Goal: Task Accomplishment & Management: Use online tool/utility

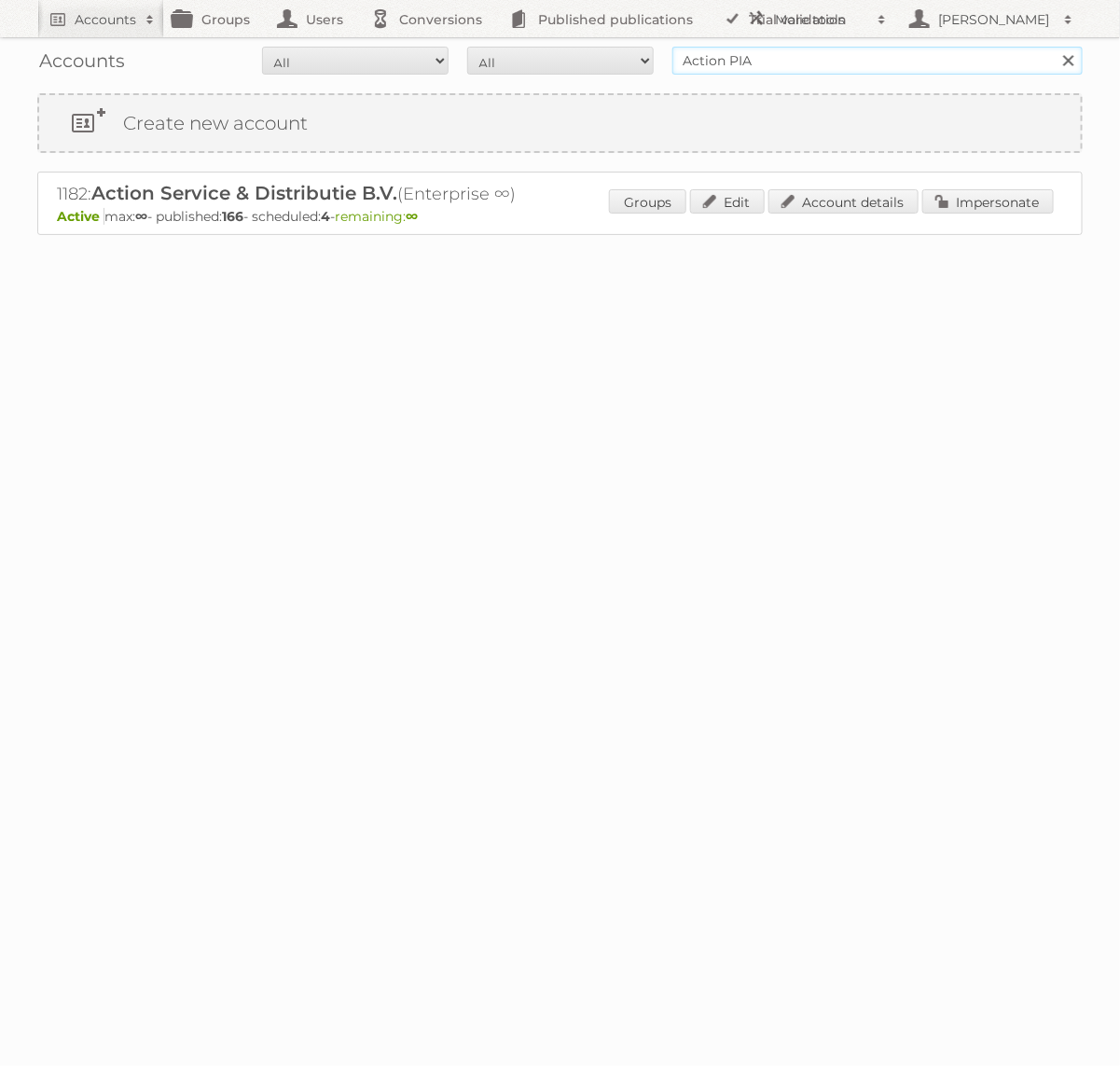
click at [698, 67] on input "Action PIA" at bounding box center [878, 61] width 410 height 28
type input "Holland & [PERSON_NAME]"
click at [1054, 47] on input "Search" at bounding box center [1068, 61] width 28 height 28
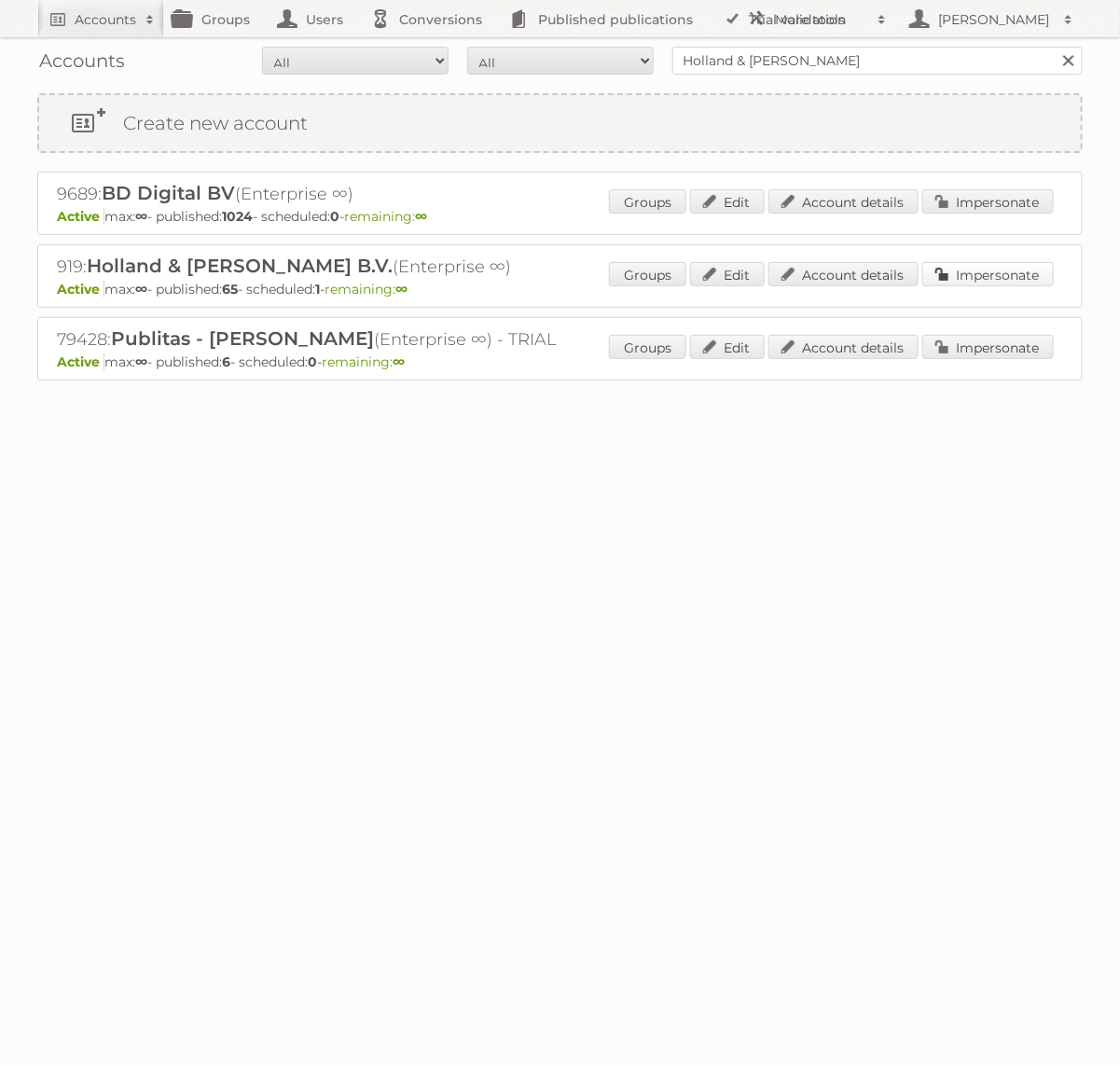
click at [987, 262] on link "Impersonate" at bounding box center [988, 274] width 131 height 24
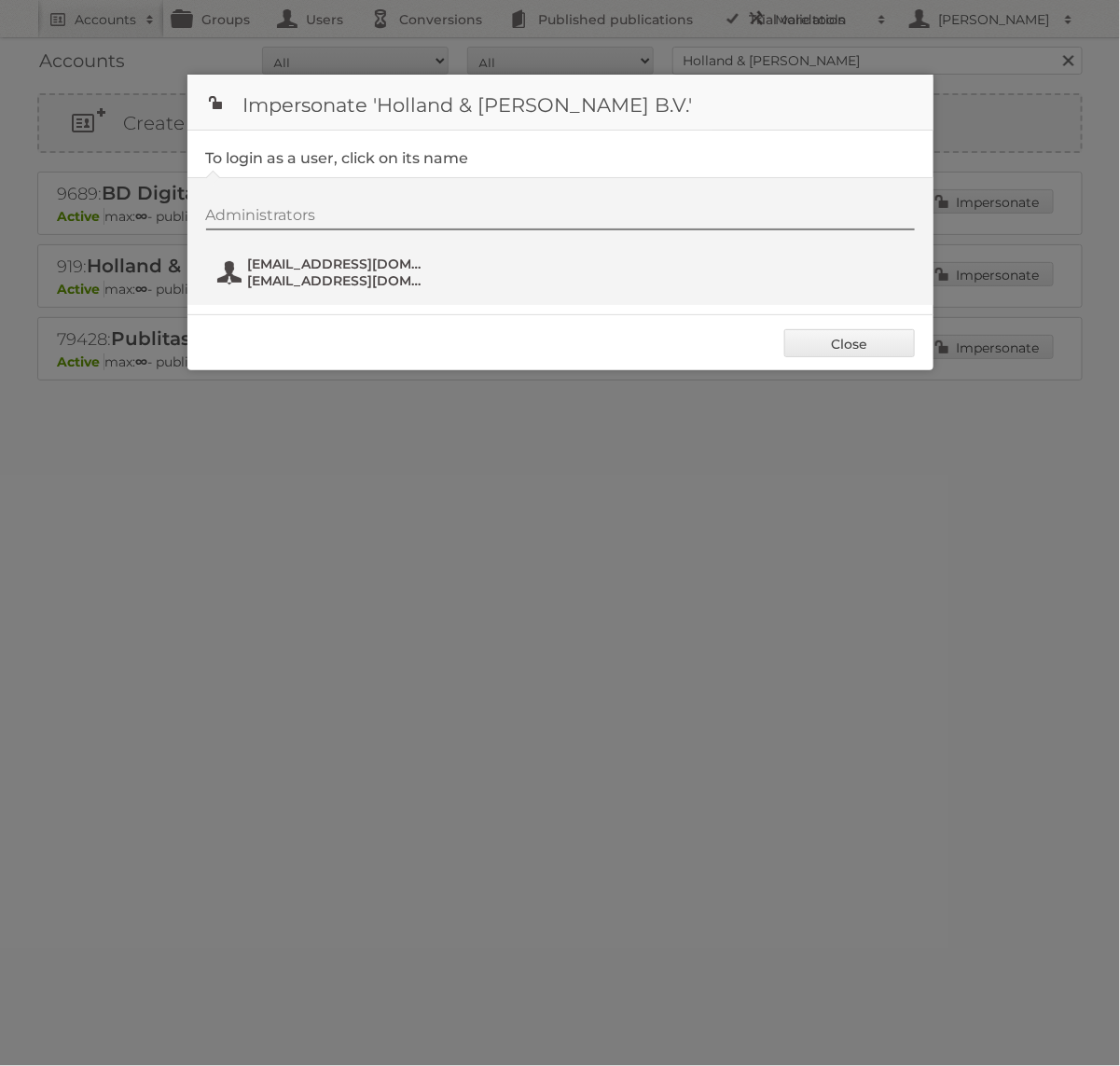
click at [380, 268] on span "[EMAIL_ADDRESS][DOMAIN_NAME]" at bounding box center [339, 264] width 181 height 17
